Goal: Navigation & Orientation: Find specific page/section

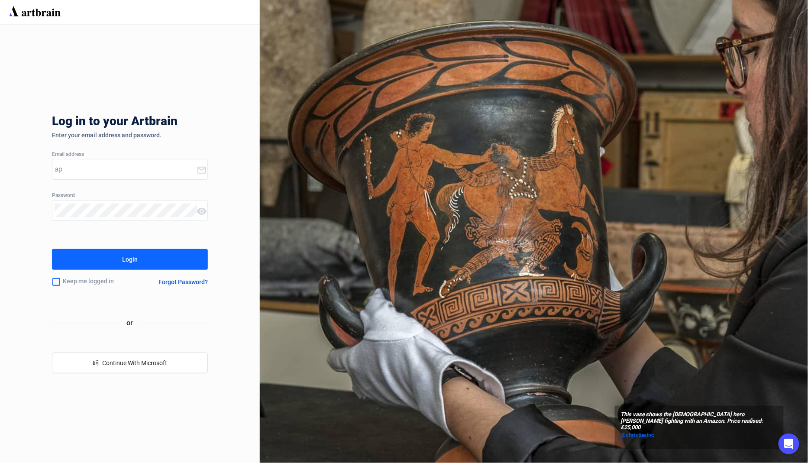
type input "a"
type input "[EMAIL_ADDRESS][DOMAIN_NAME]"
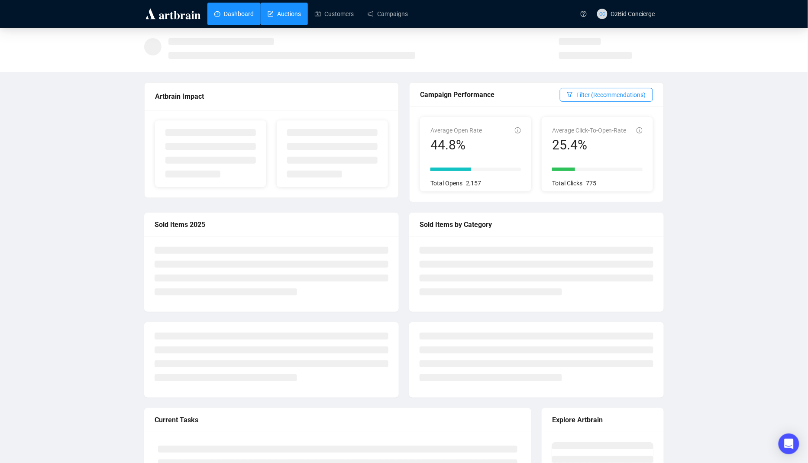
click at [278, 9] on link "Auctions" at bounding box center [284, 14] width 33 height 23
